Goal: Contribute content: Add original content to the website for others to see

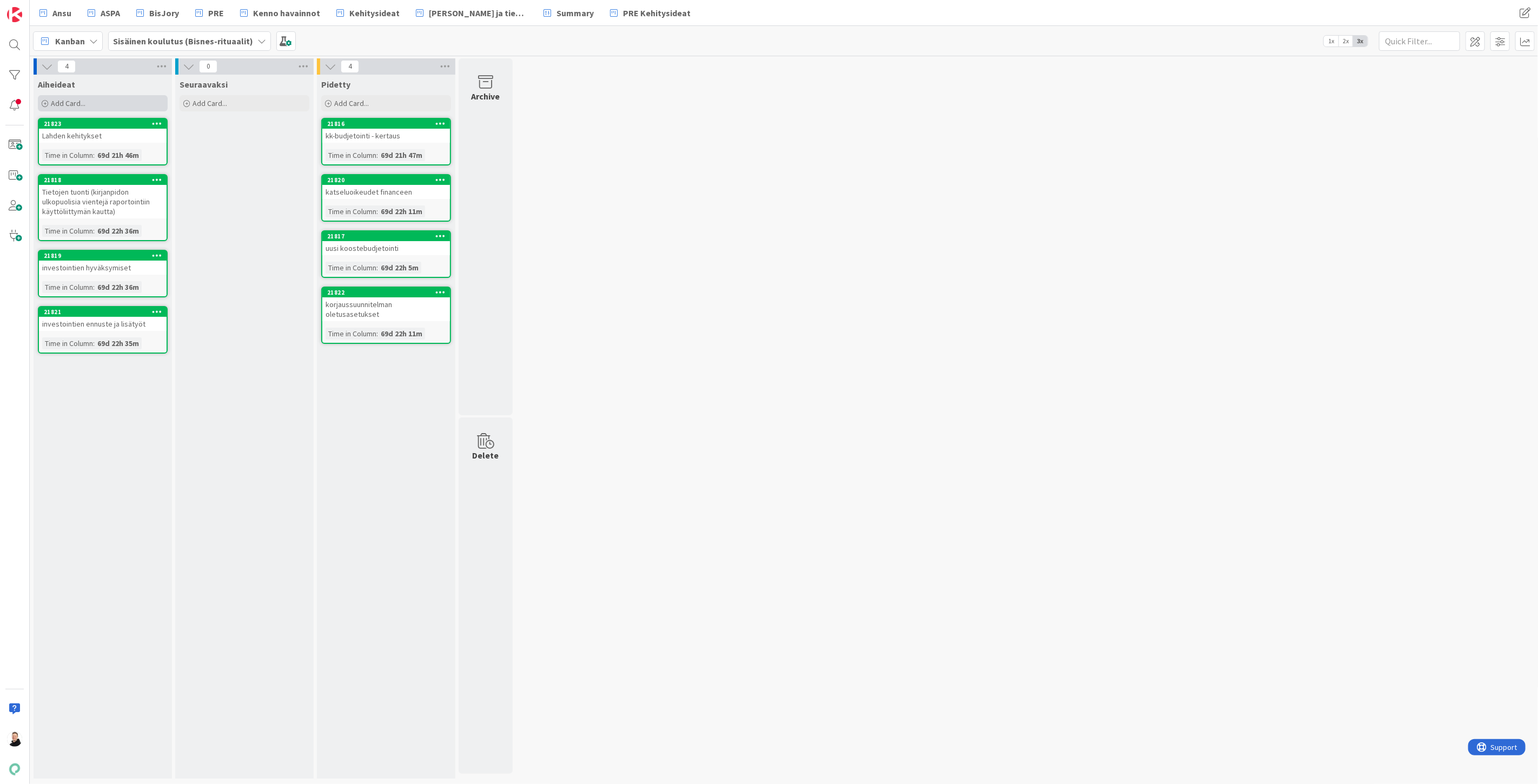
click at [45, 100] on icon at bounding box center [44, 103] width 6 height 6
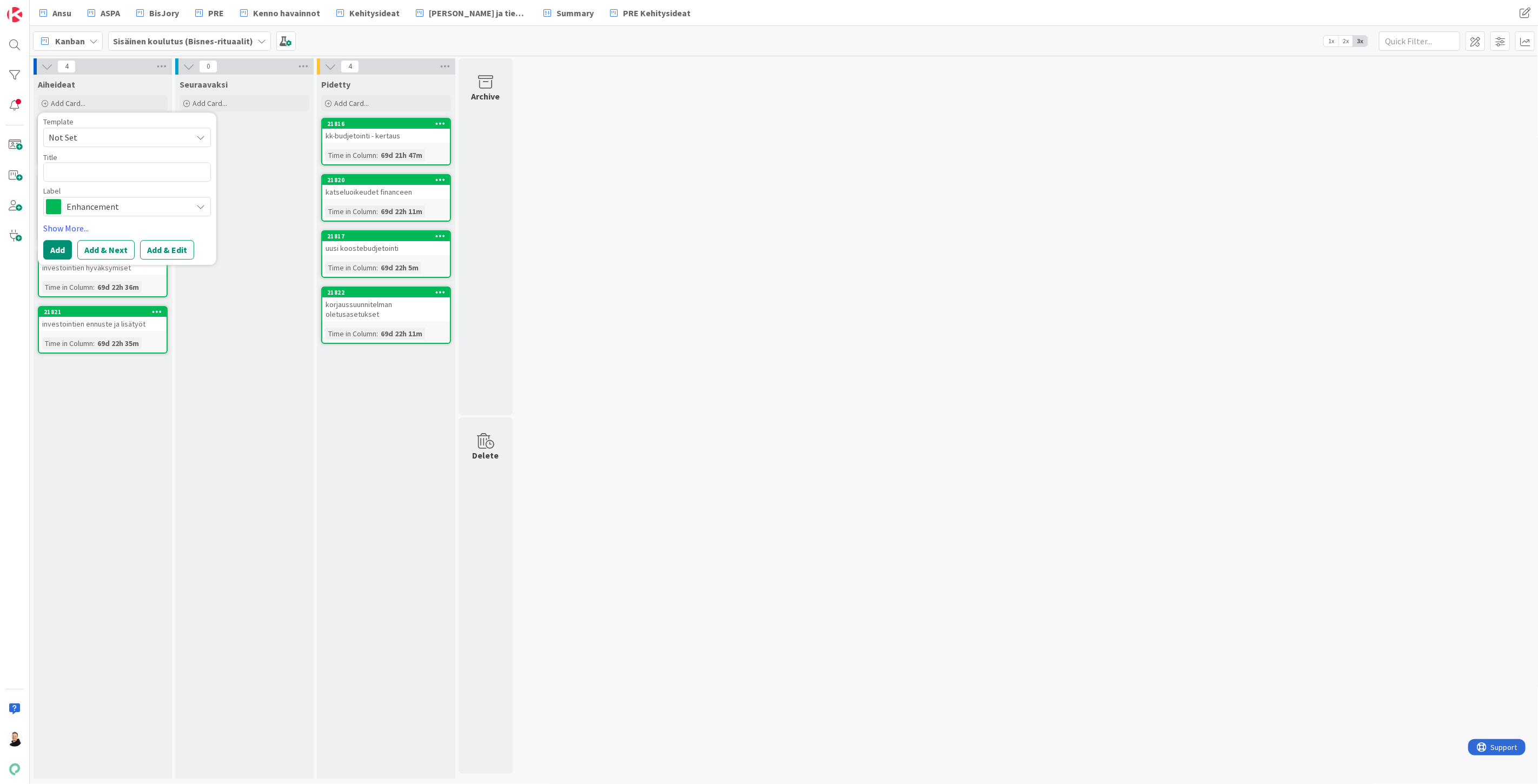
click at [94, 165] on textarea at bounding box center [127, 172] width 167 height 19
type textarea "x"
type textarea "B"
type textarea "x"
type textarea "Bd"
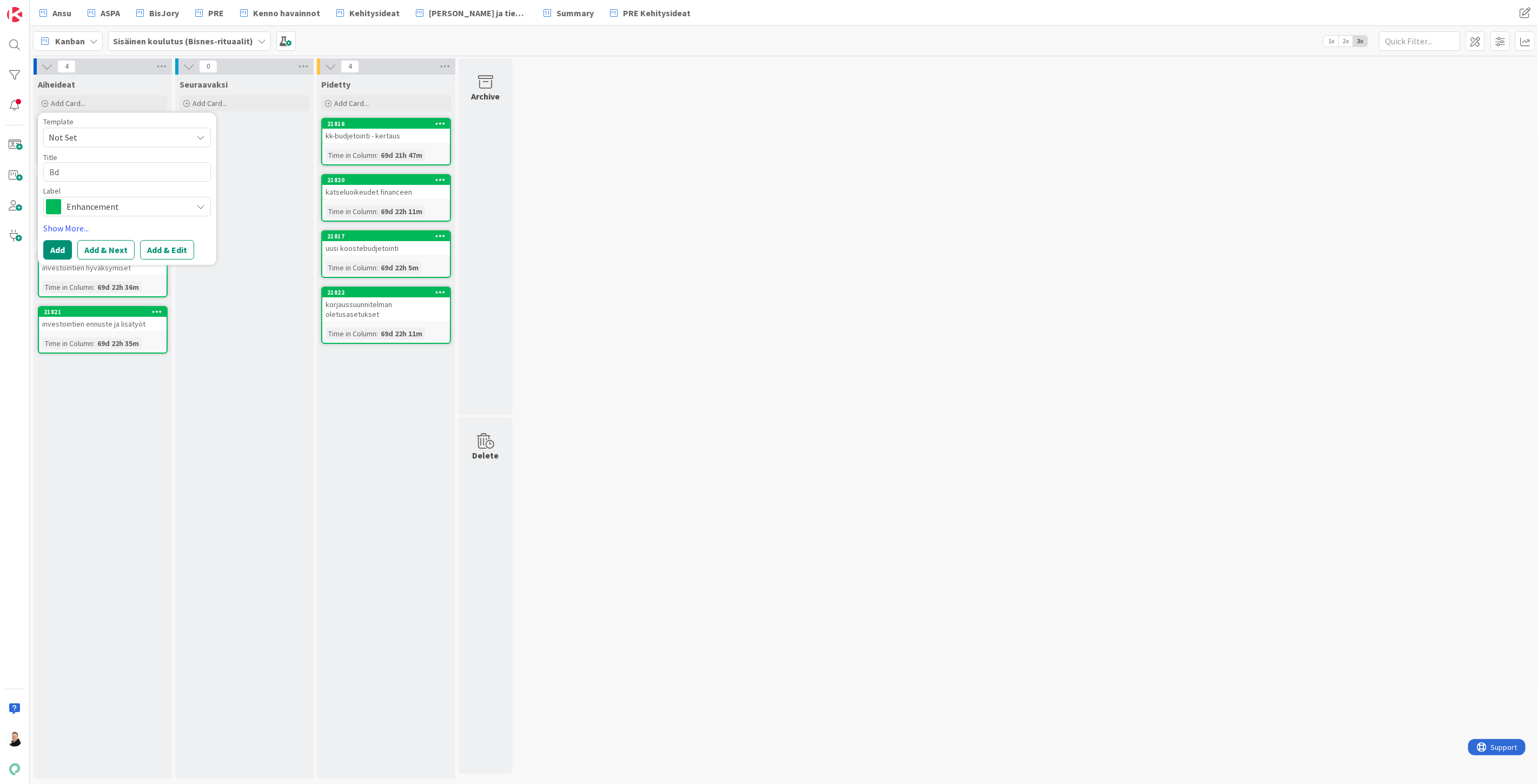
type textarea "x"
type textarea "Bdu"
type textarea "x"
type textarea "Bduj"
type textarea "x"
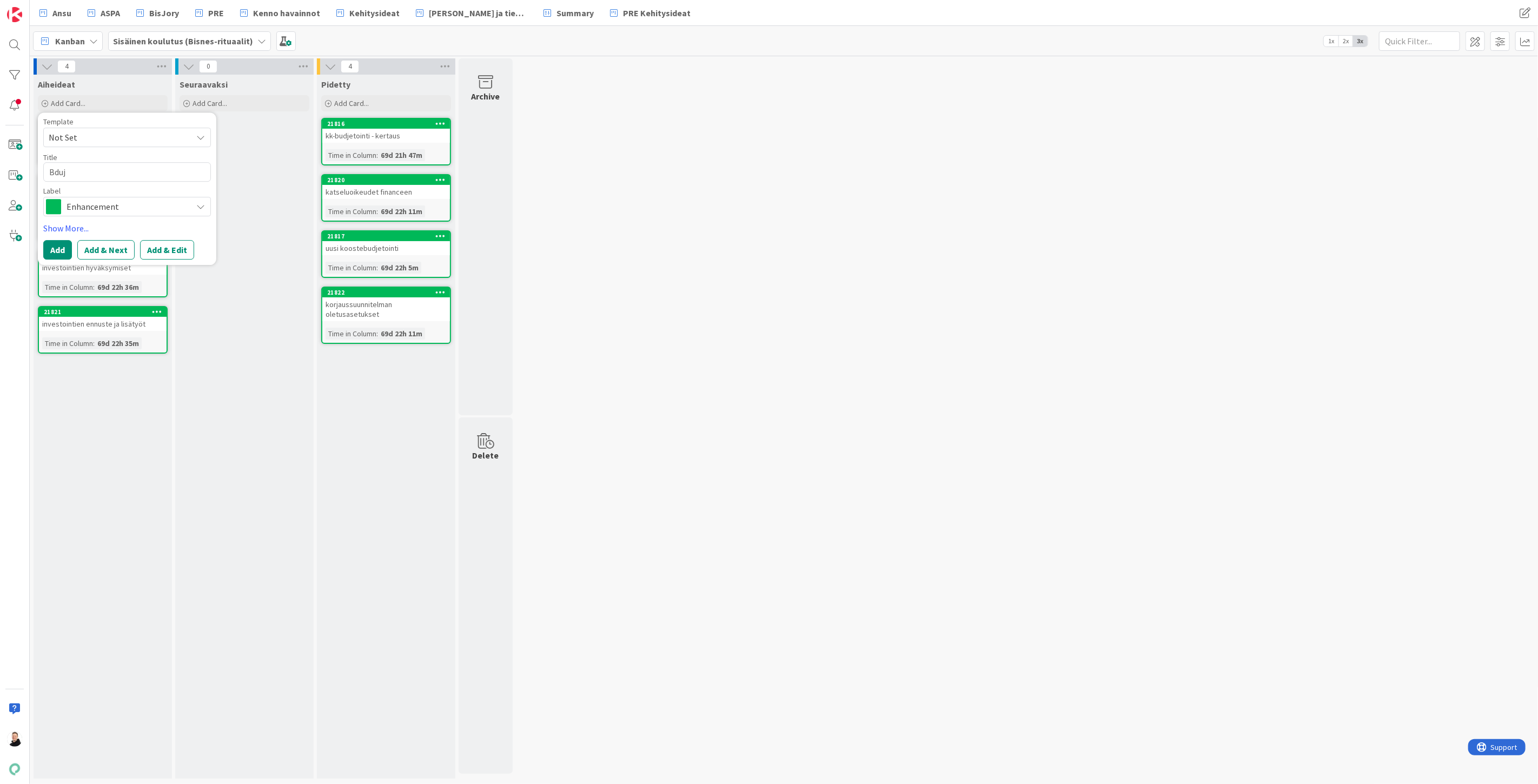
type textarea "Bduje"
type textarea "x"
type textarea "Bdujet"
type textarea "x"
type textarea "Bduje"
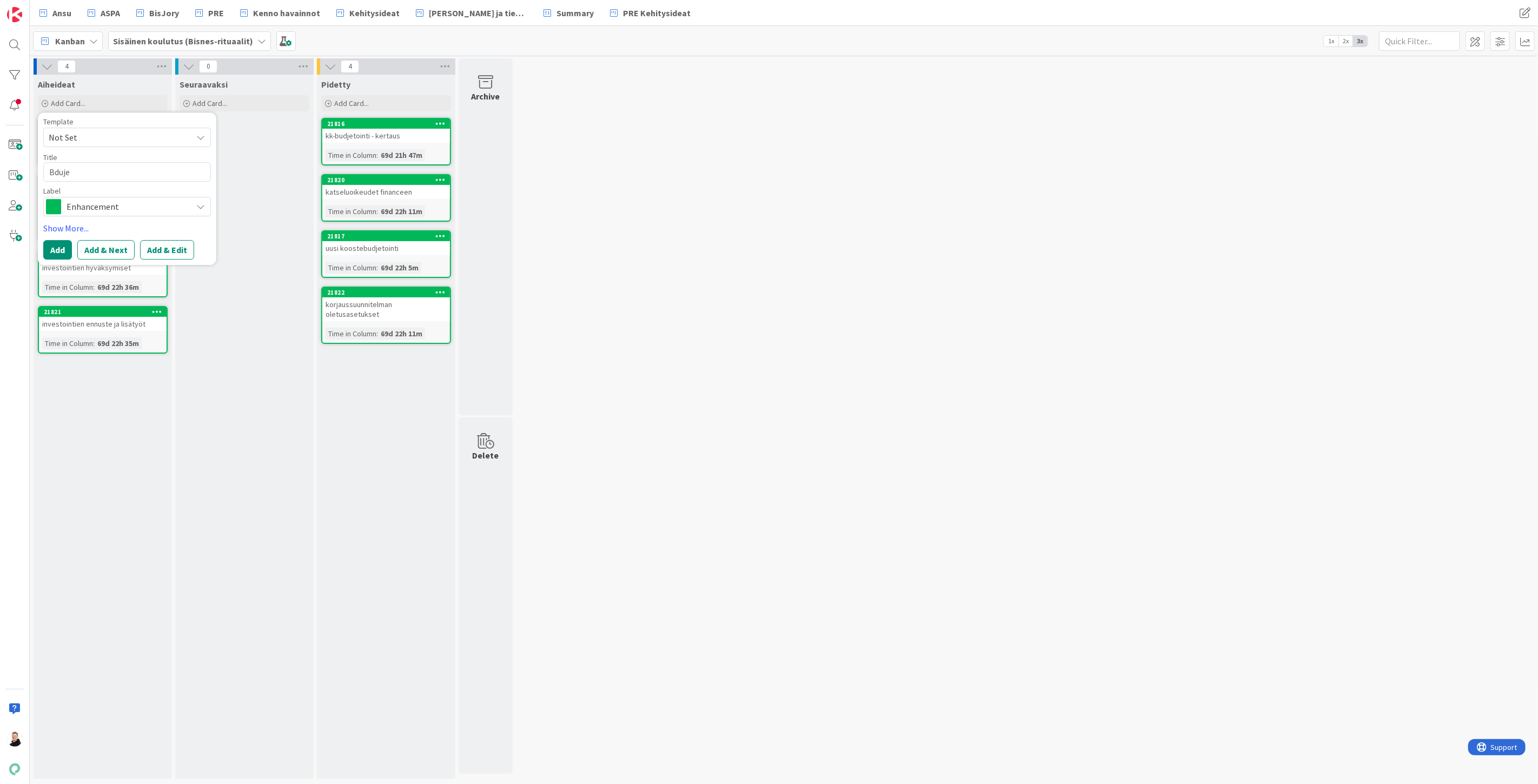
type textarea "x"
type textarea "Bduj"
type textarea "x"
type textarea "Bdu"
type textarea "x"
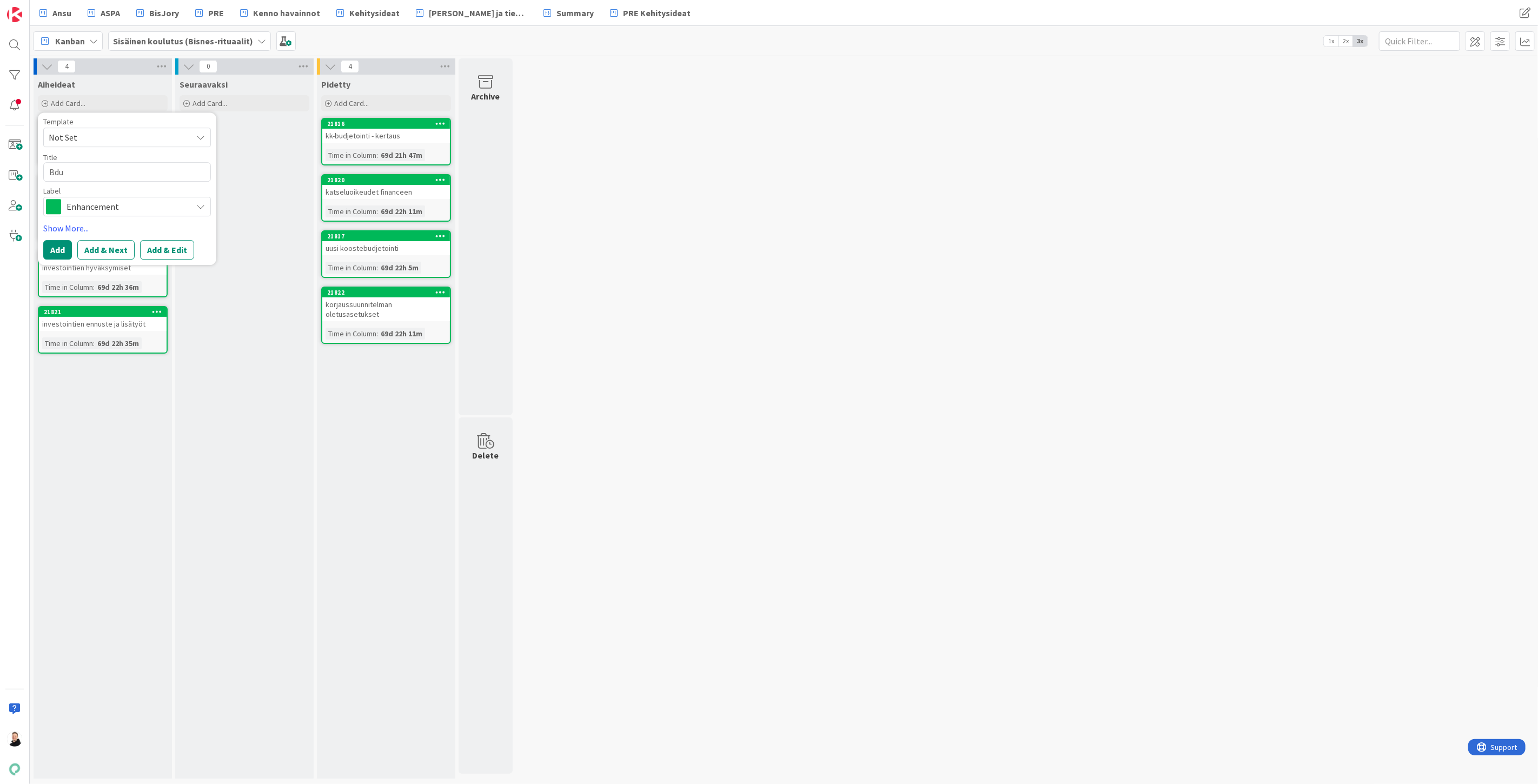
type textarea "Bd"
type textarea "x"
type textarea "B"
type textarea "x"
type textarea "B"
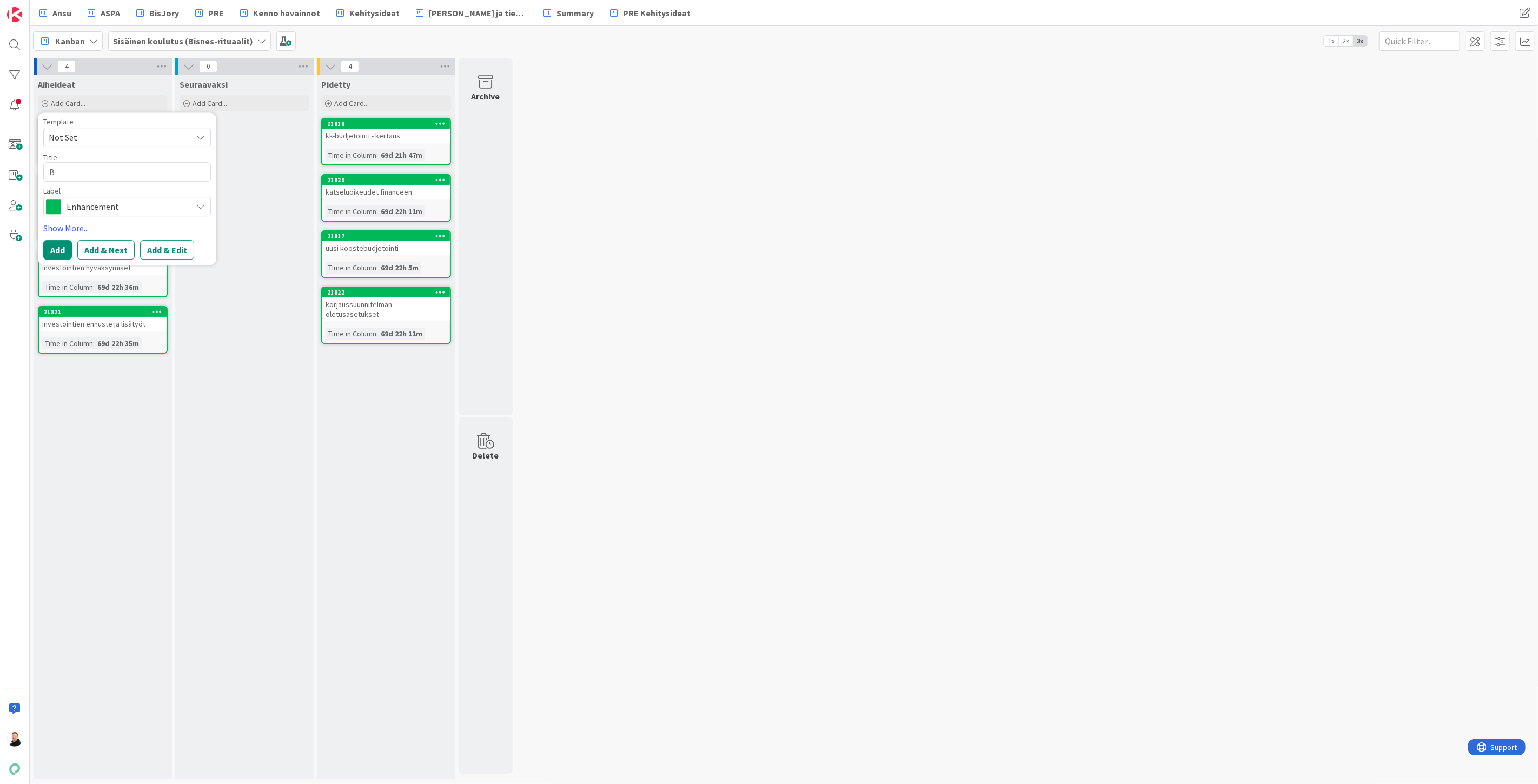
type textarea "x"
type textarea "Bu"
type textarea "x"
type textarea "Bud"
type textarea "x"
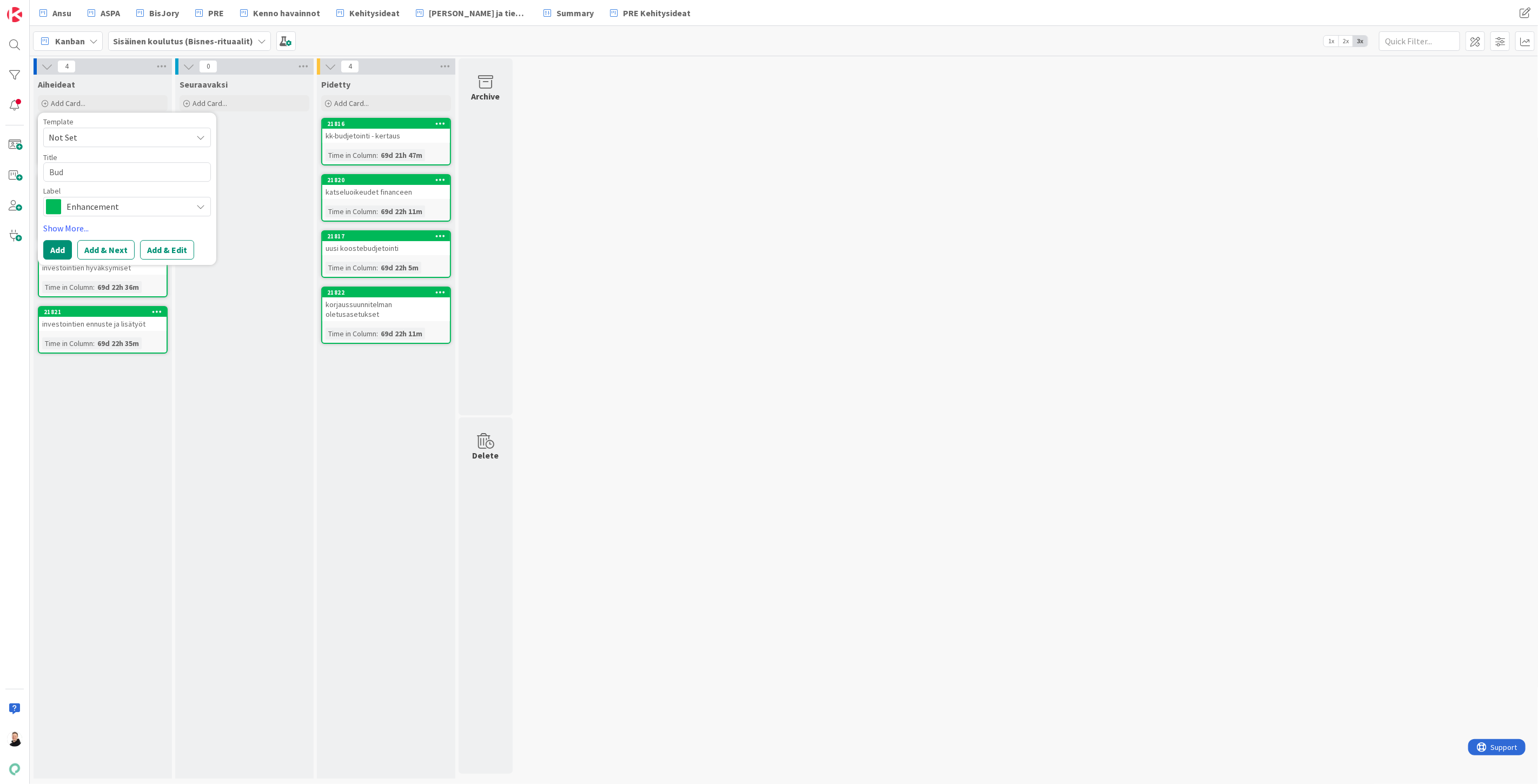
type textarea "Budj"
type textarea "x"
type textarea "Budje"
type textarea "x"
type textarea "Budjeto"
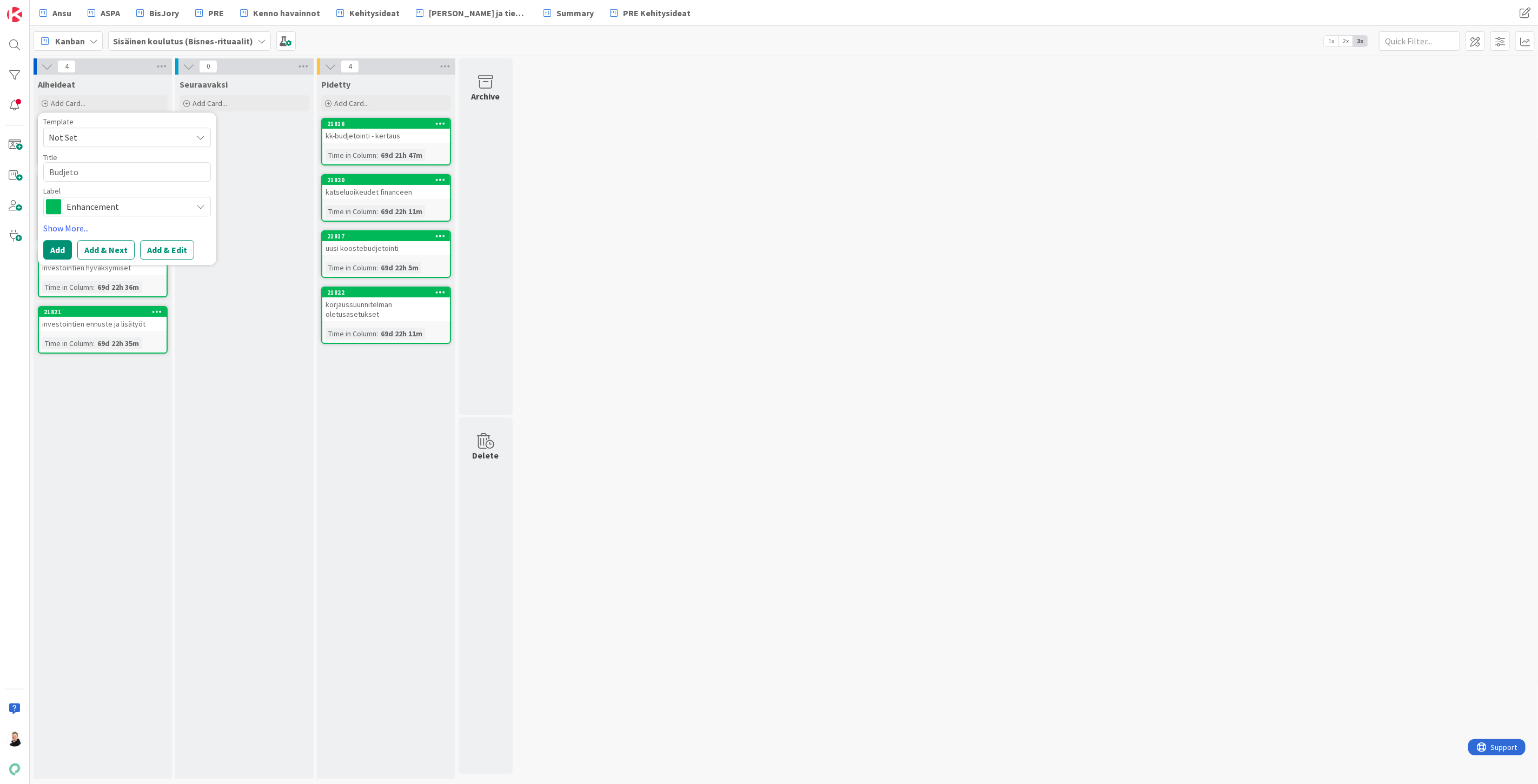
type textarea "x"
type textarea "Budjetoi"
type textarea "x"
type textarea "Budjetoin"
type textarea "x"
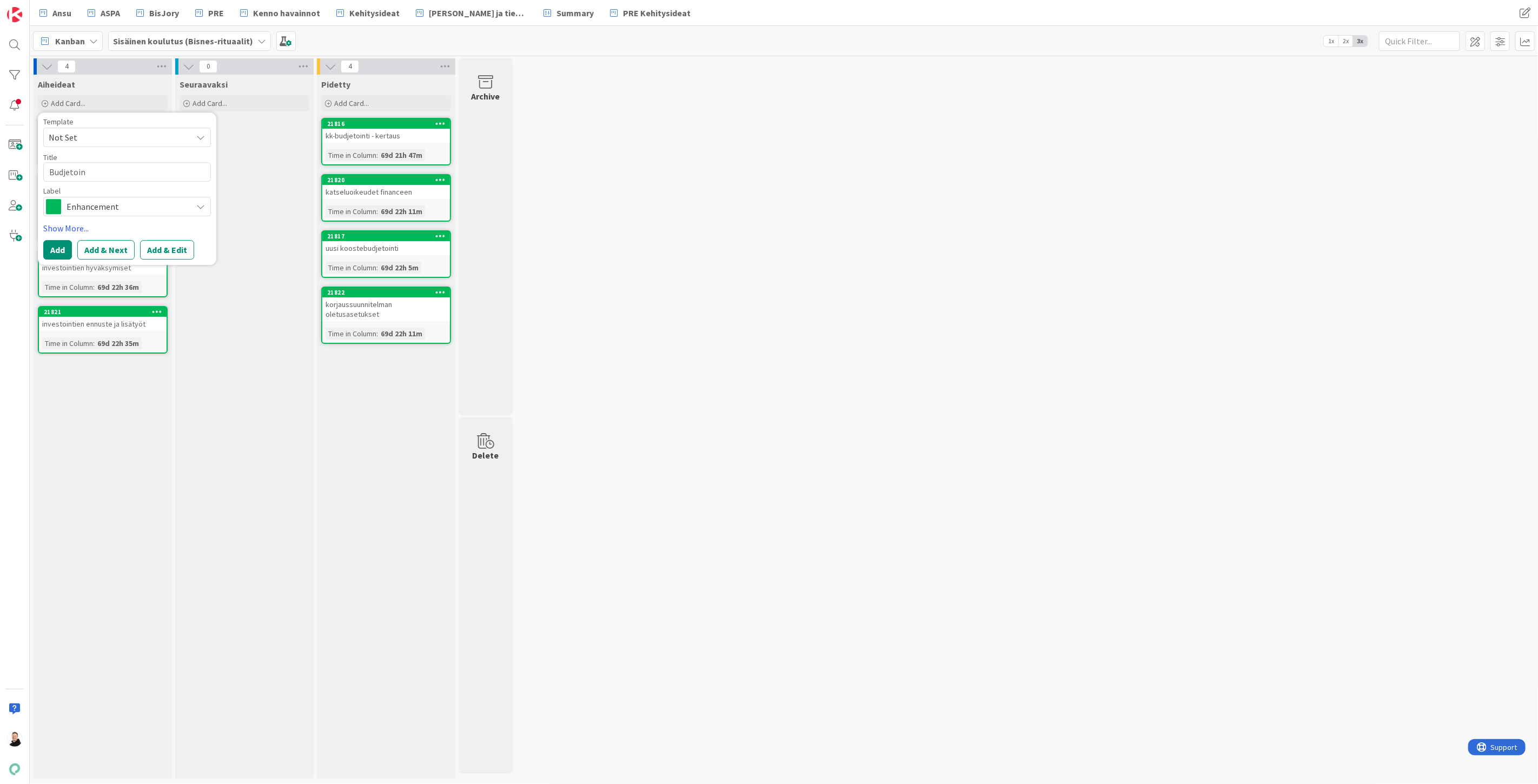
type textarea "Budjetoinn"
type textarea "x"
type textarea "Budjetoinni"
type textarea "x"
type textarea "Budjetoinnii"
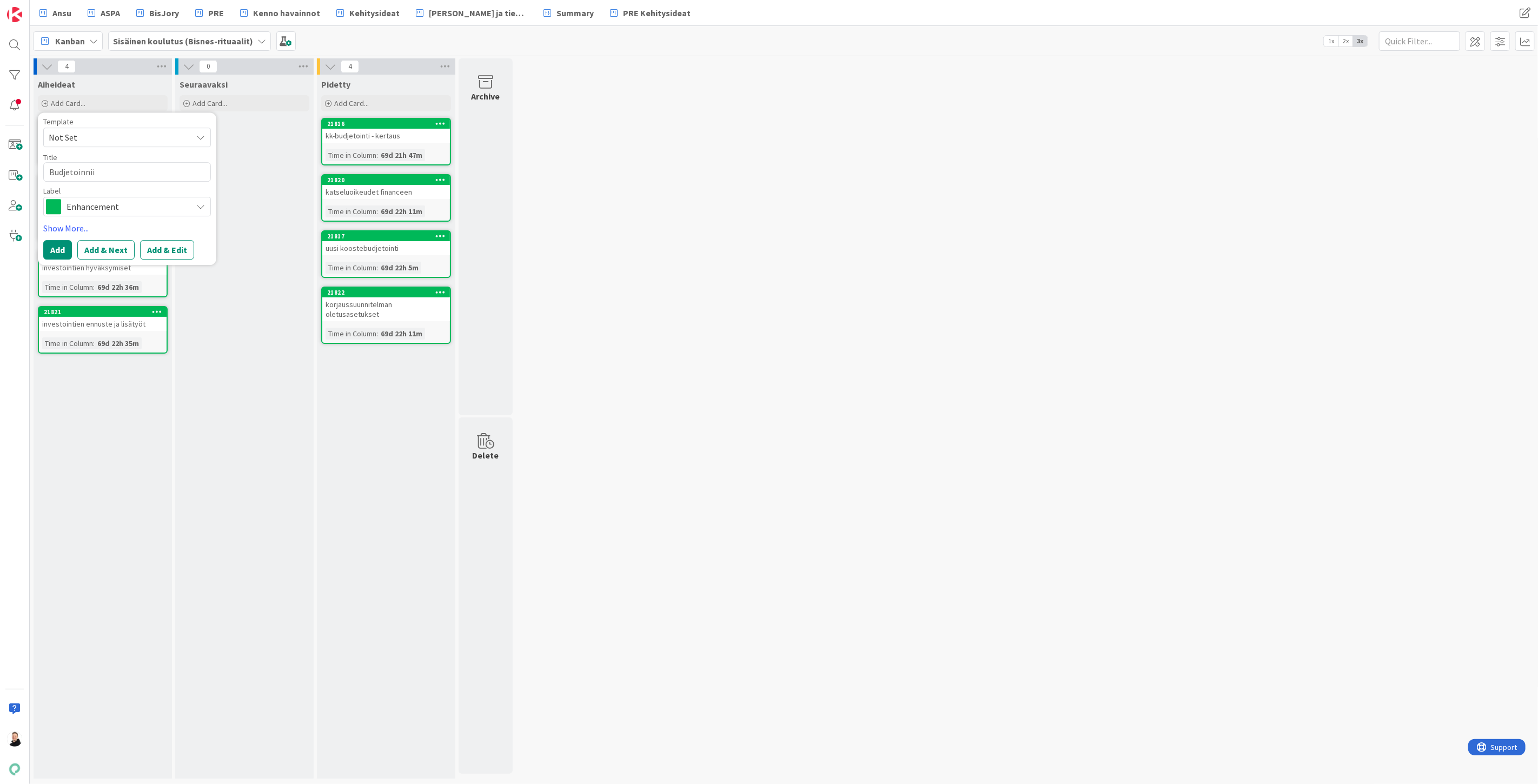
type textarea "x"
type textarea "Budjetoinniin"
type textarea "x"
type textarea "Budjetoinniin"
type textarea "x"
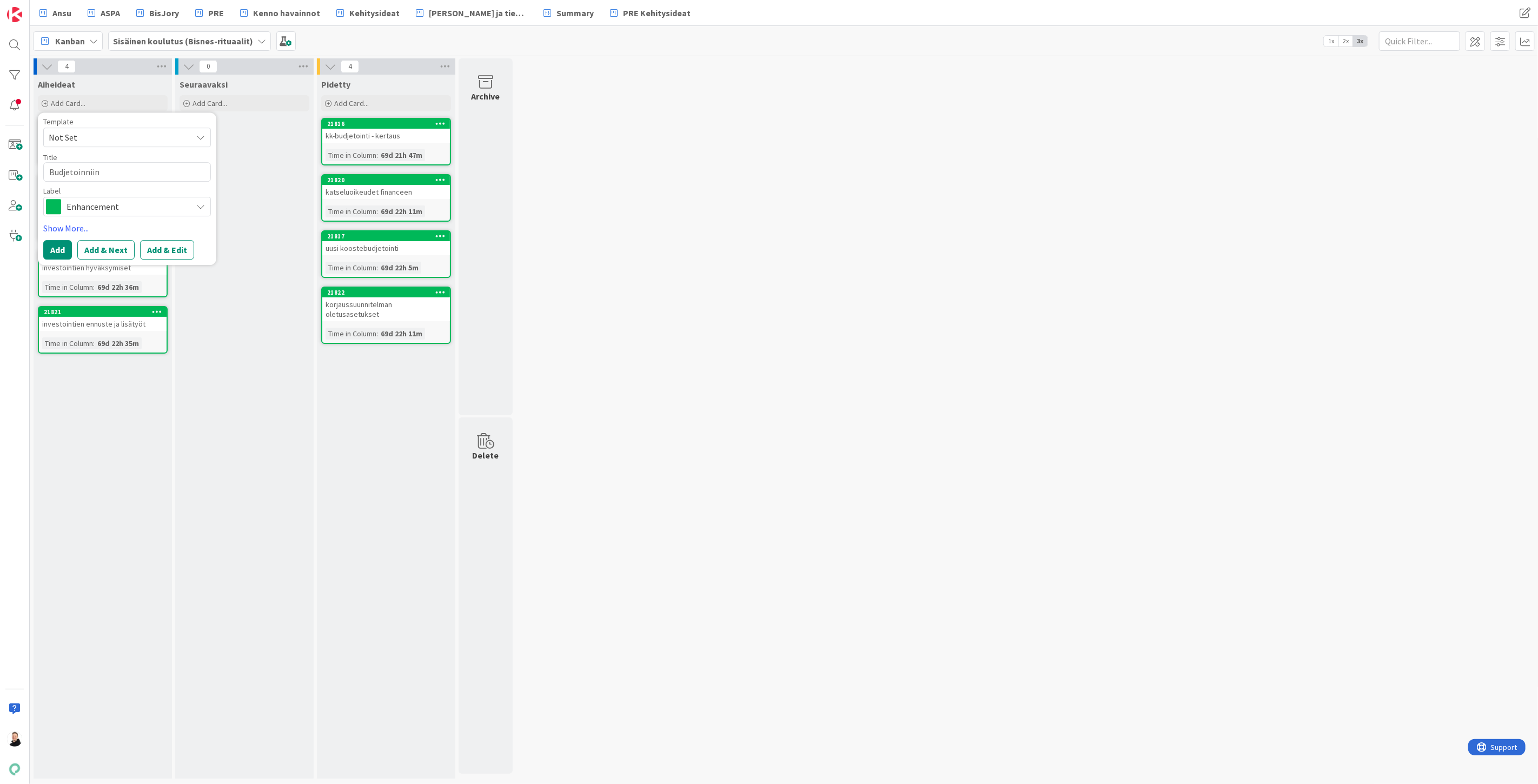
type textarea "Budjetoinnii"
type textarea "x"
type textarea "Budjetoinni"
type textarea "x"
type textarea "Budjetoinn"
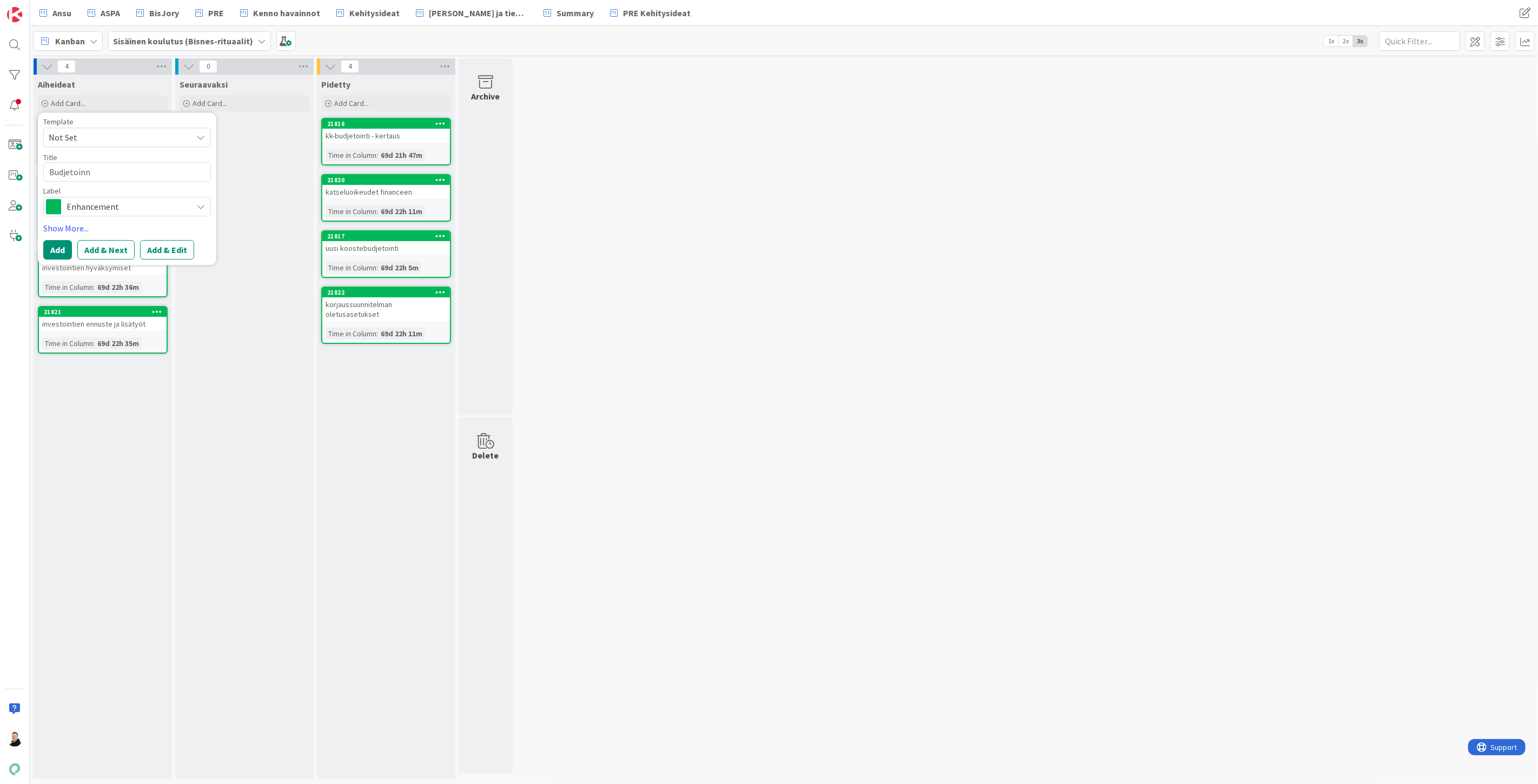
type textarea "x"
type textarea "Budjetoinnin"
type textarea "x"
type textarea "Budjetoinnin"
type textarea "x"
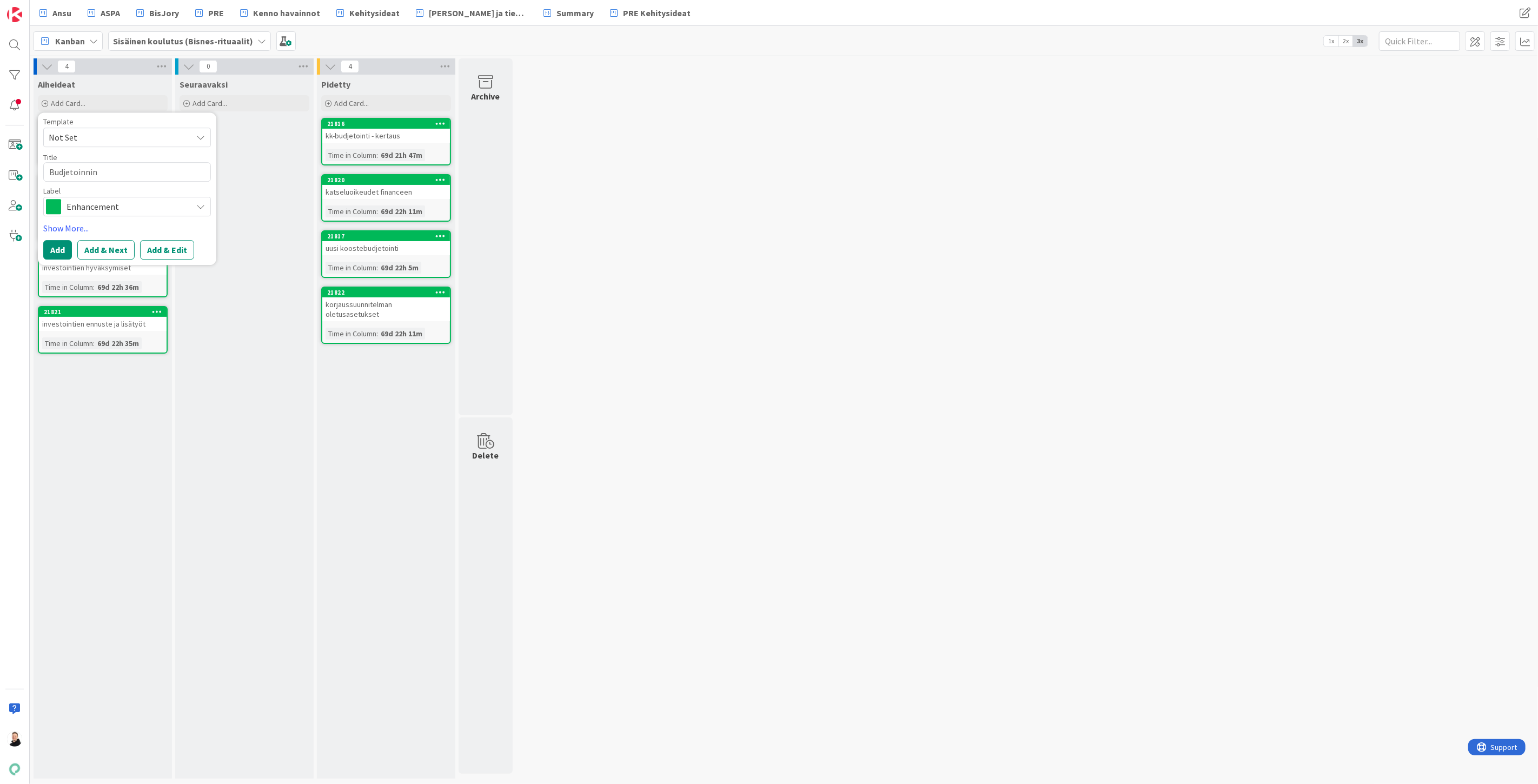
type textarea "Budjetoinnin h"
type textarea "x"
type textarea "Budjetoinnin ha"
type textarea "x"
type textarea "Budjetoinnin hal"
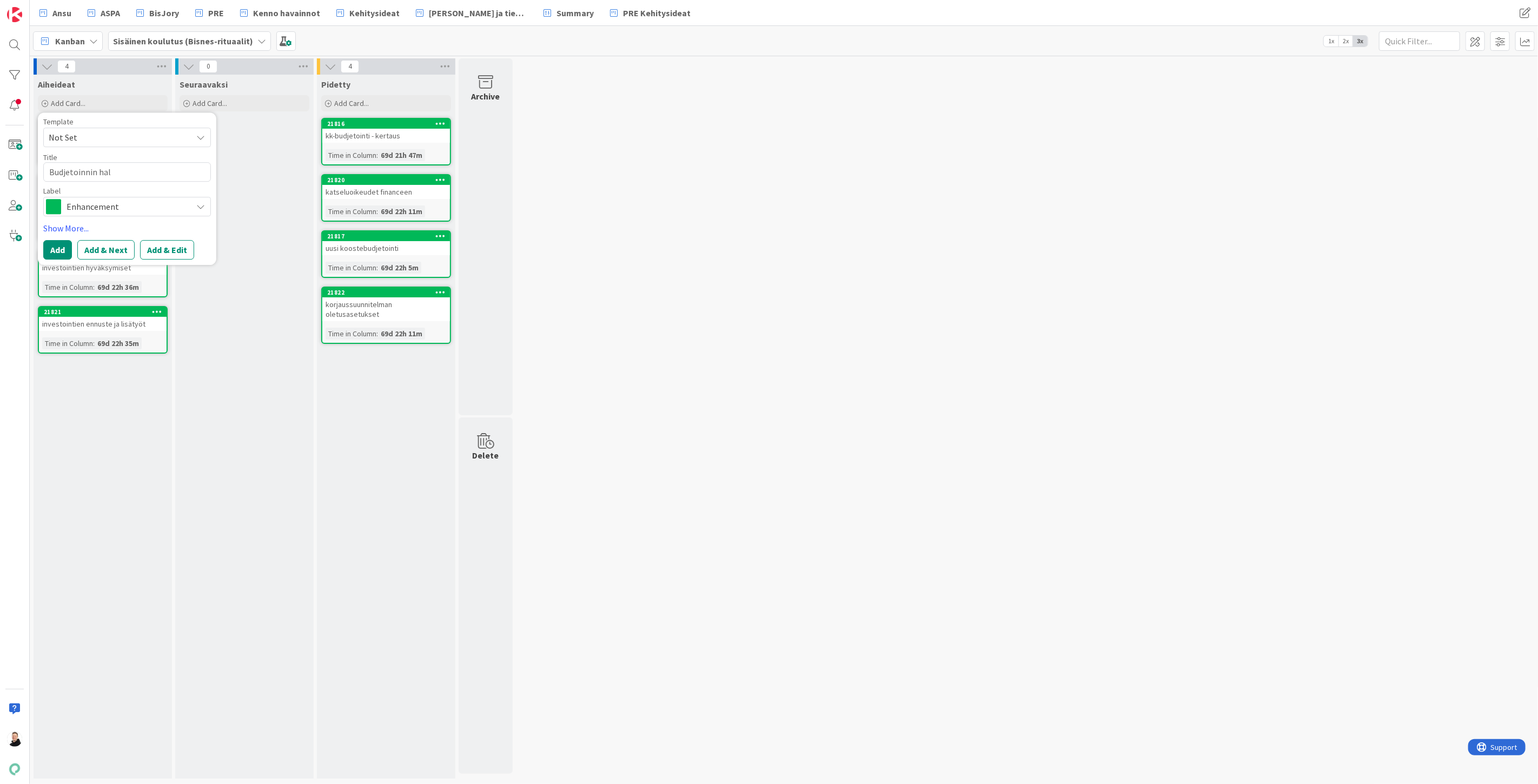
type textarea "x"
type textarea "Budjetoinnin hali"
type textarea "x"
type textarea "Budjetoinnin hal"
type textarea "x"
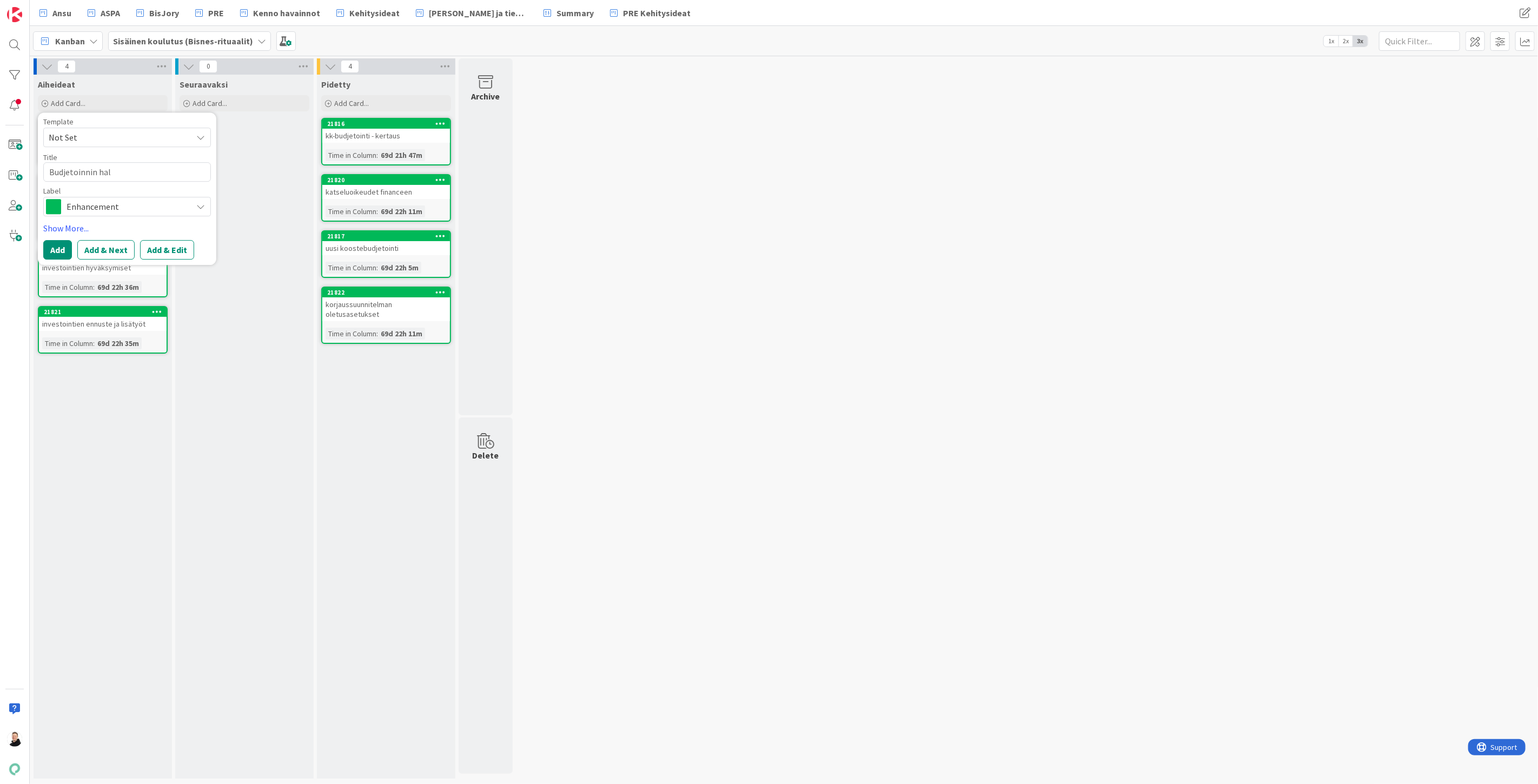
type textarea "Budjetoinnin hall"
type textarea "x"
type textarea "Budjetoinnin halli"
type textarea "x"
type textarea "Budjetoinnin hallint"
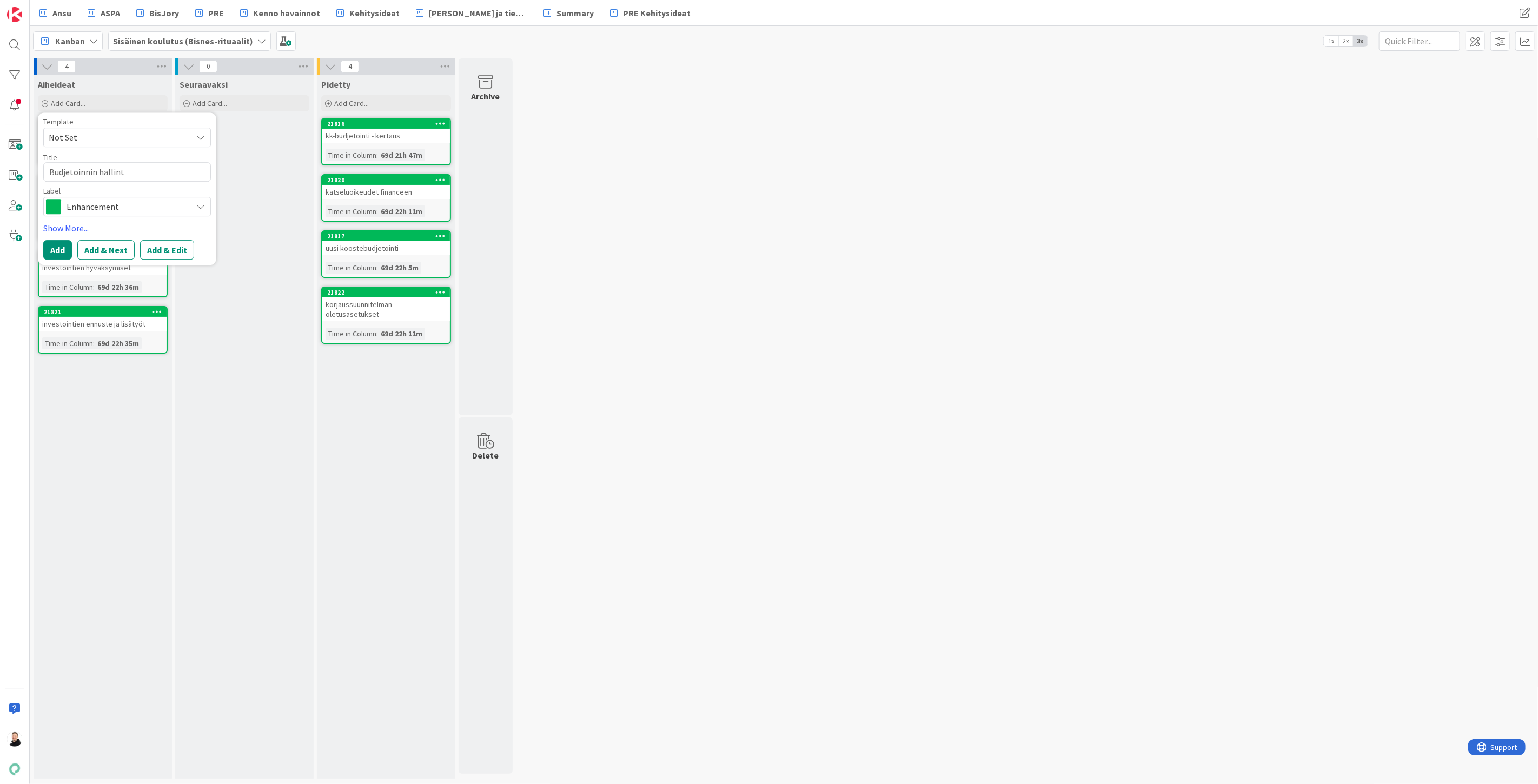
type textarea "x"
type textarea "Budjetoinnin hallinta"
click at [160, 250] on button "Add & Edit" at bounding box center [167, 250] width 54 height 19
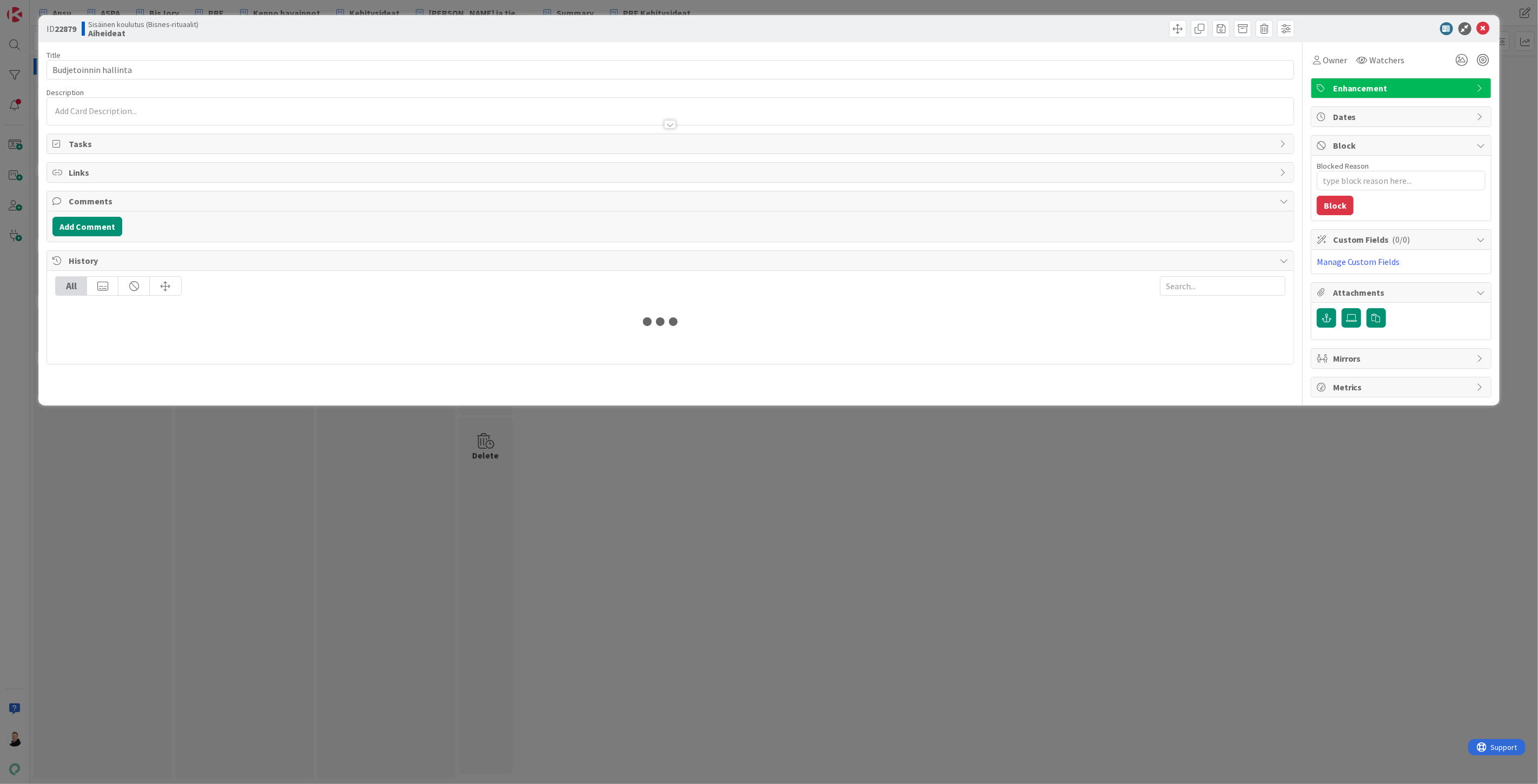
type textarea "x"
click at [81, 112] on div "[PERSON_NAME] just joined" at bounding box center [670, 111] width 1246 height 27
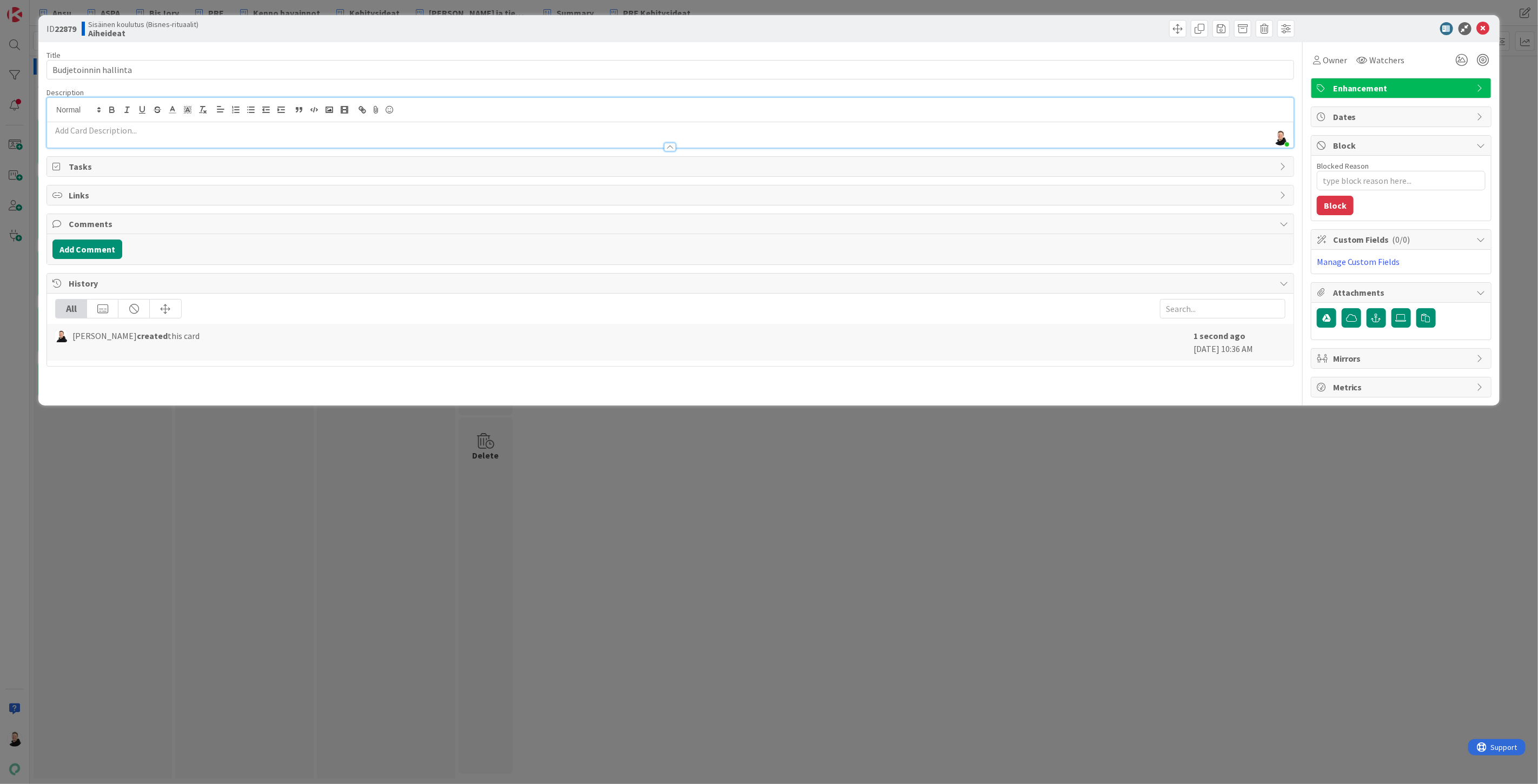
click at [77, 132] on p at bounding box center [670, 131] width 1236 height 12
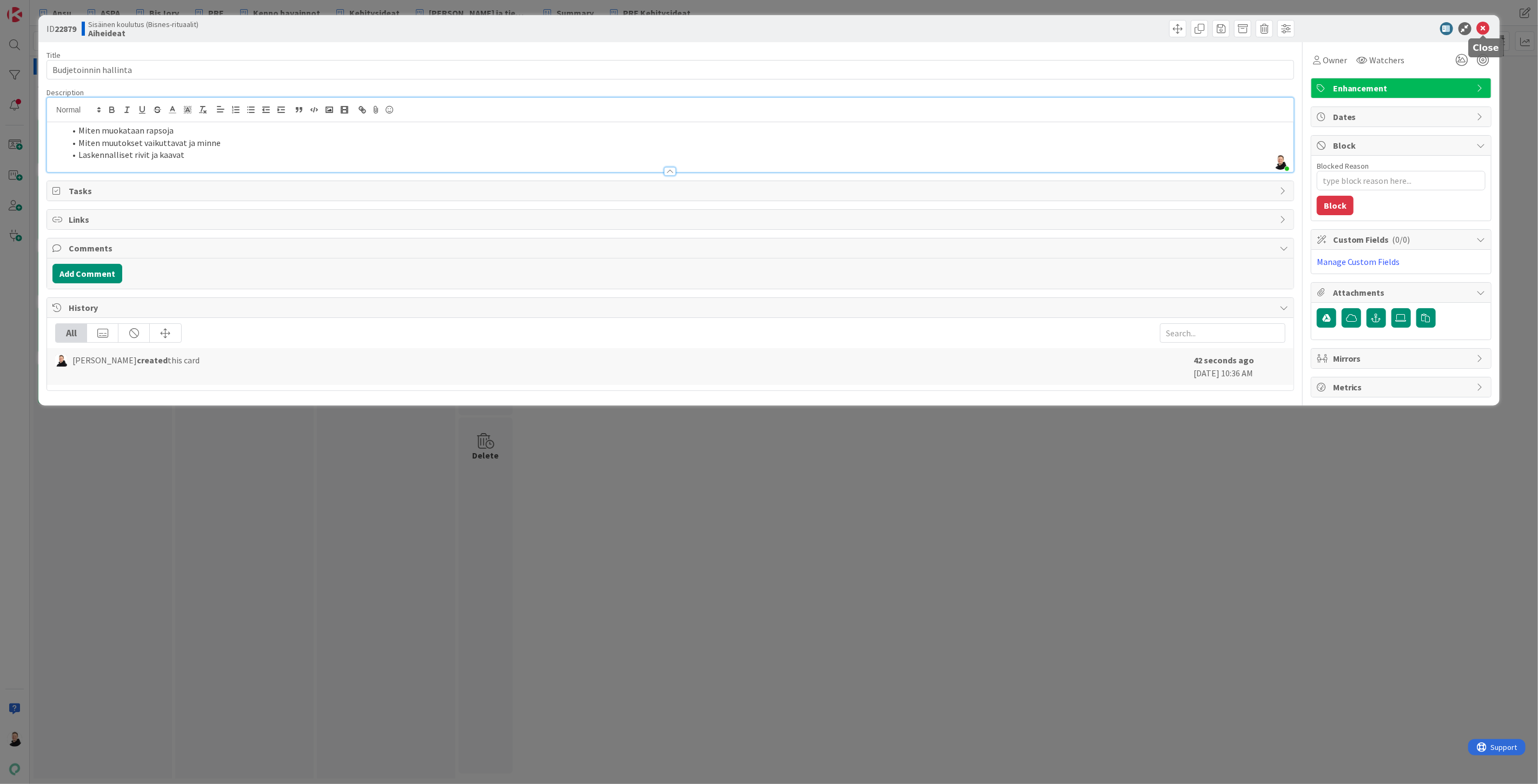
click at [1485, 28] on icon at bounding box center [1483, 28] width 13 height 13
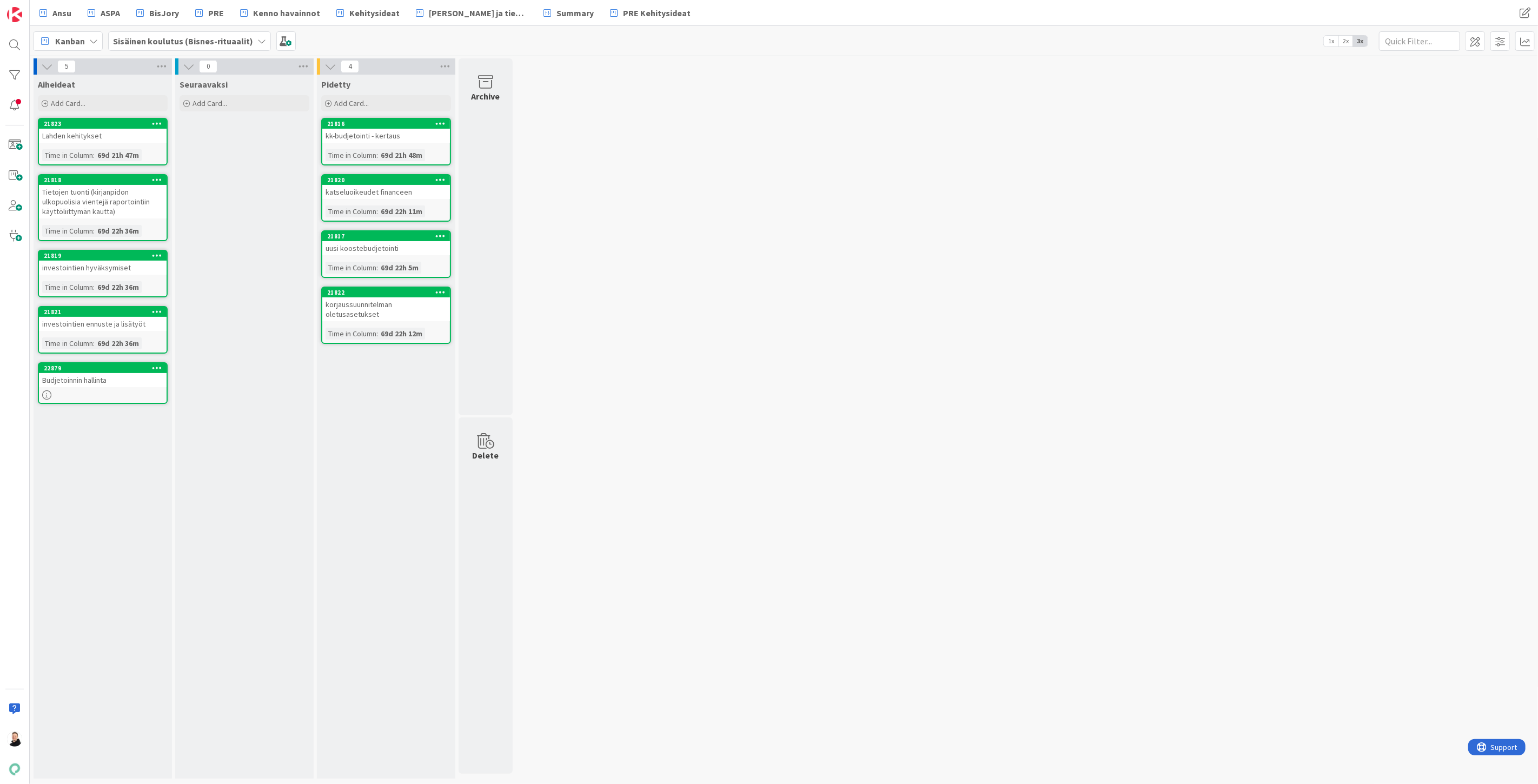
click at [84, 375] on div "Budjetoinnin hallinta" at bounding box center [103, 380] width 127 height 14
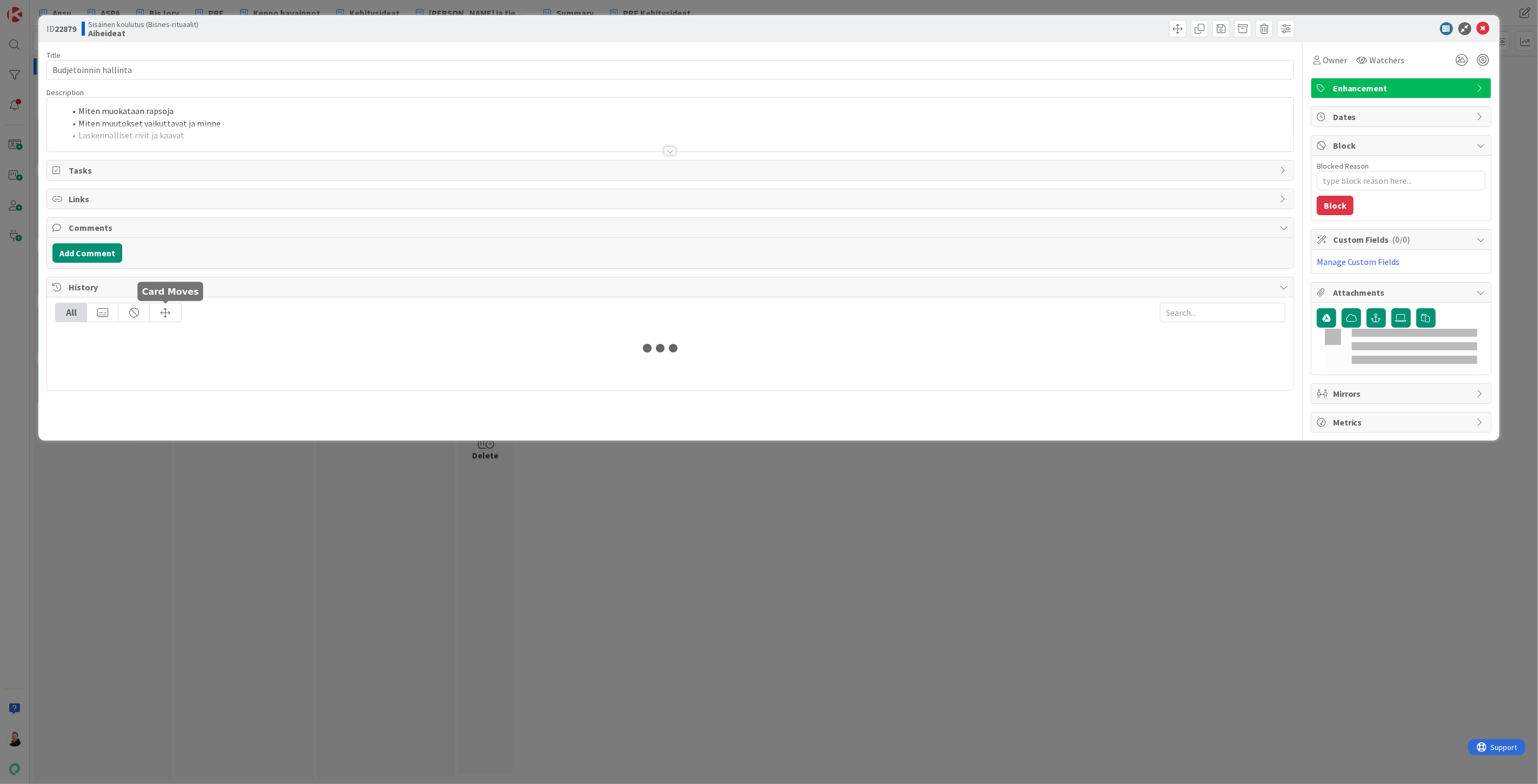
type textarea "x"
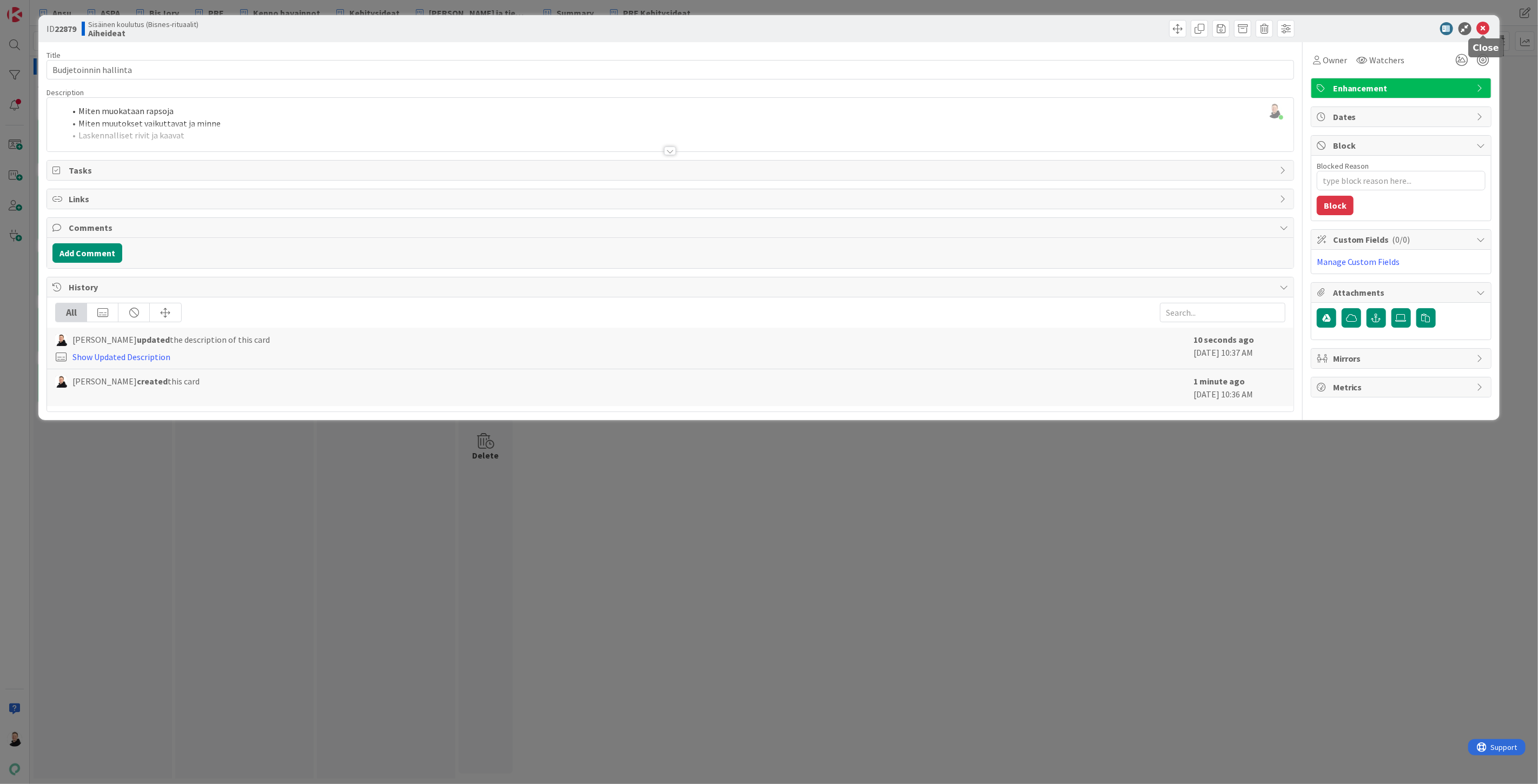
click at [1481, 22] on icon at bounding box center [1483, 28] width 13 height 13
